Goal: Task Accomplishment & Management: Use online tool/utility

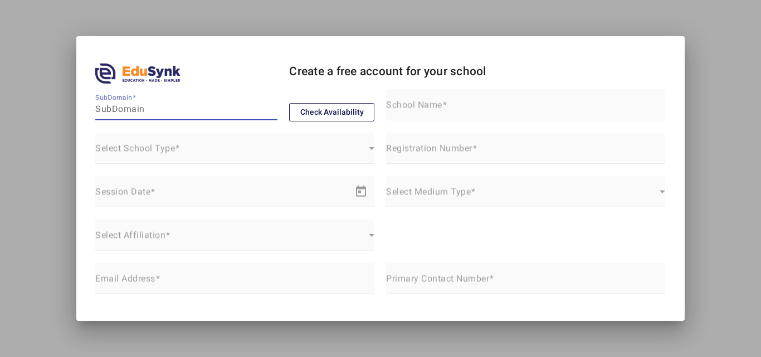
click at [169, 110] on input "SubDomain" at bounding box center [186, 109] width 182 height 13
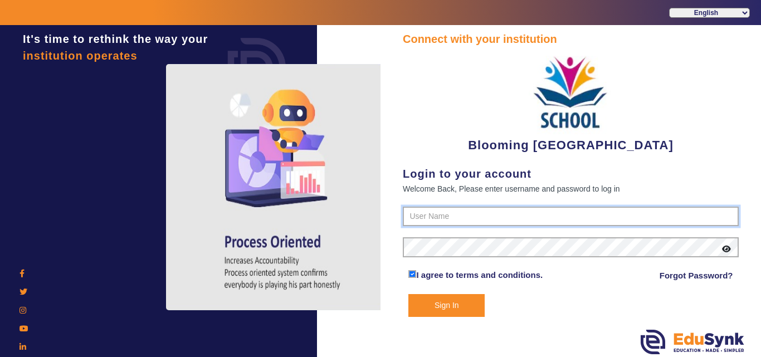
click at [451, 217] on input "text" at bounding box center [571, 217] width 336 height 20
paste input "4141419999"
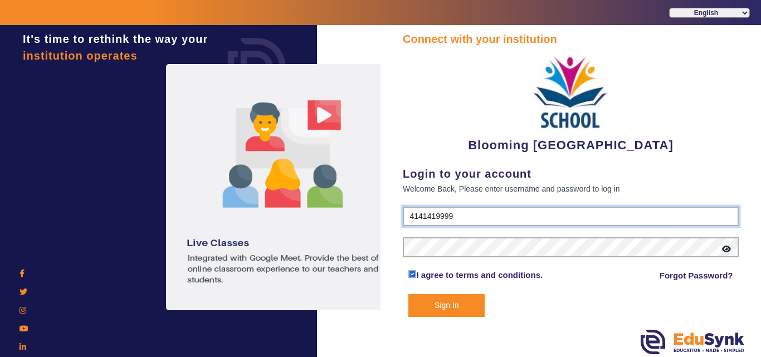
type input "4141419999"
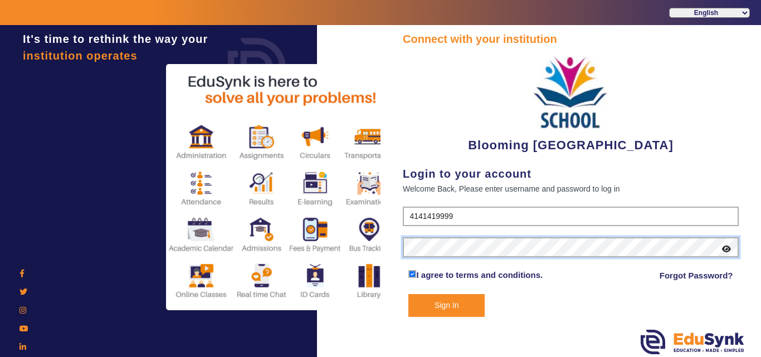
click at [409, 294] on button "Sign In" at bounding box center [447, 305] width 76 height 23
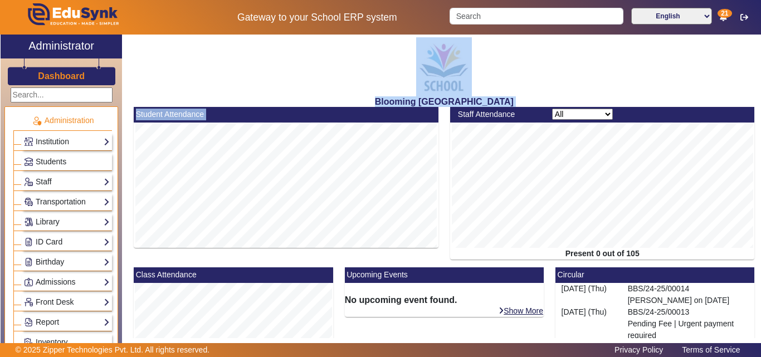
drag, startPoint x: 123, startPoint y: 147, endPoint x: 119, endPoint y: 162, distance: 15.4
click at [119, 162] on div "X Administrator Dashboard Administration Institution Institution Details Sessio…" at bounding box center [381, 198] width 760 height 327
click at [154, 90] on div "Blooming [GEOGRAPHIC_DATA]" at bounding box center [444, 71] width 633 height 72
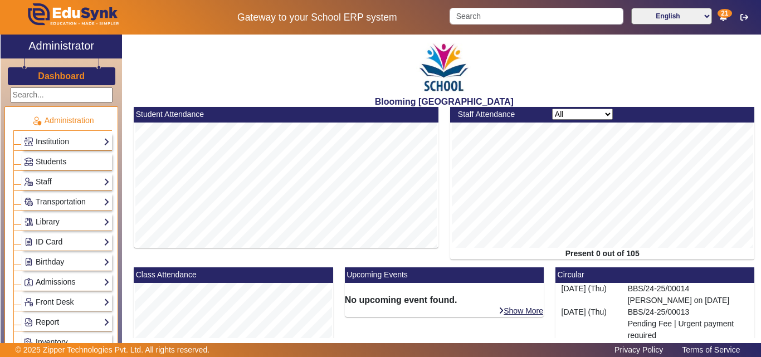
scroll to position [265, 0]
